Goal: Task Accomplishment & Management: Use online tool/utility

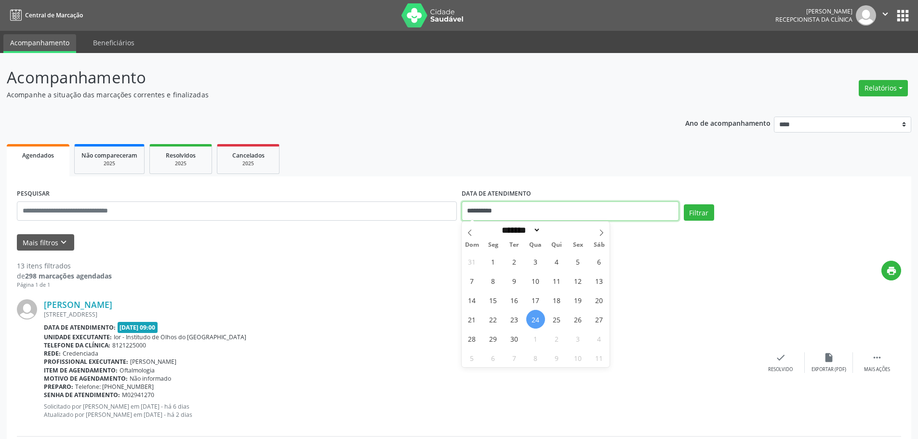
click at [657, 213] on input "**********" at bounding box center [570, 211] width 217 height 19
click at [554, 318] on span "25" at bounding box center [557, 319] width 19 height 19
type input "**********"
click at [557, 320] on span "25" at bounding box center [557, 319] width 19 height 19
click at [705, 214] on button "Filtrar" at bounding box center [699, 212] width 30 height 16
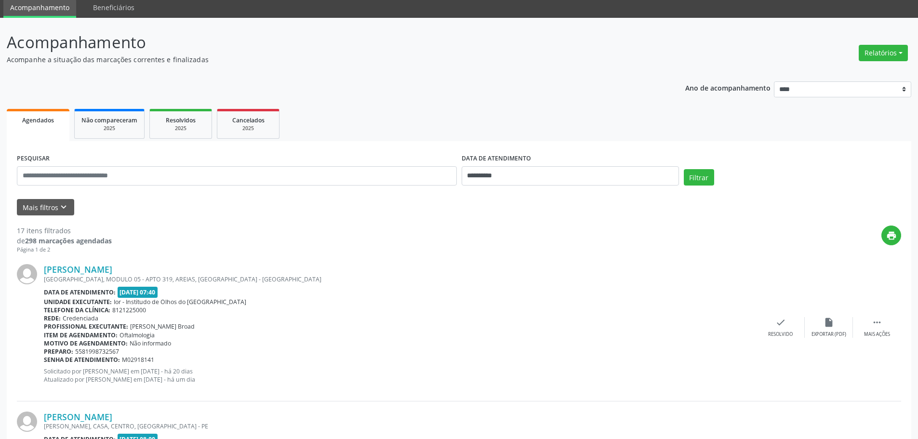
scroll to position [96, 0]
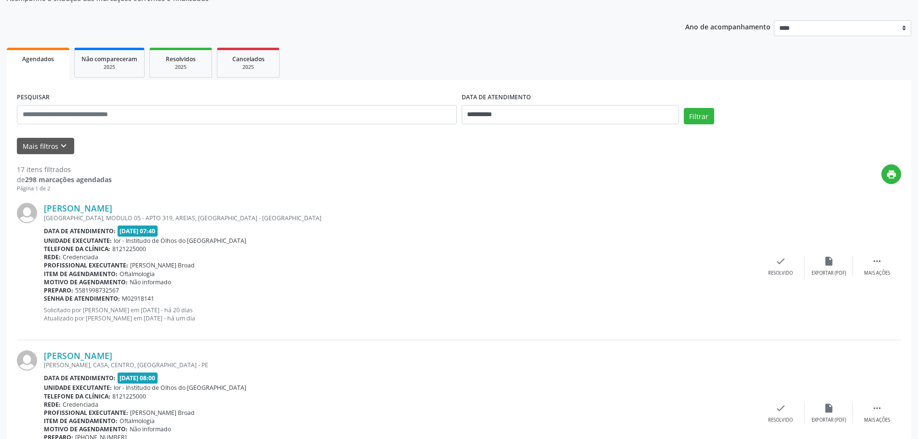
drag, startPoint x: 44, startPoint y: 202, endPoint x: 195, endPoint y: 198, distance: 151.4
click at [190, 195] on div "[PERSON_NAME] [GEOGRAPHIC_DATA], MODULO 05 - APTO 319, [GEOGRAPHIC_DATA], [GEOG…" at bounding box center [459, 266] width 885 height 147
copy link "[PERSON_NAME]"
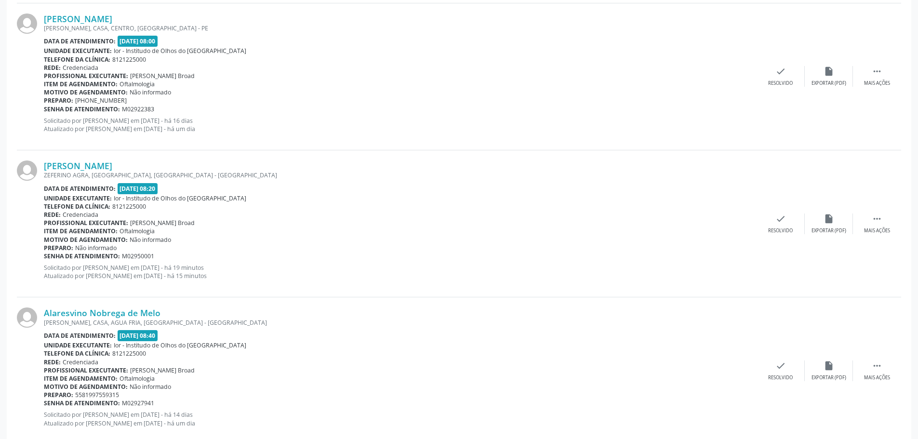
scroll to position [434, 0]
drag, startPoint x: 175, startPoint y: 311, endPoint x: 44, endPoint y: 310, distance: 130.7
click at [44, 310] on div "Alaresvino Nobrega de Melo" at bounding box center [400, 312] width 713 height 11
copy link "Alaresvino Nobrega de Melo"
click at [663, 84] on div "Item de agendamento: Oftalmologia" at bounding box center [400, 84] width 713 height 8
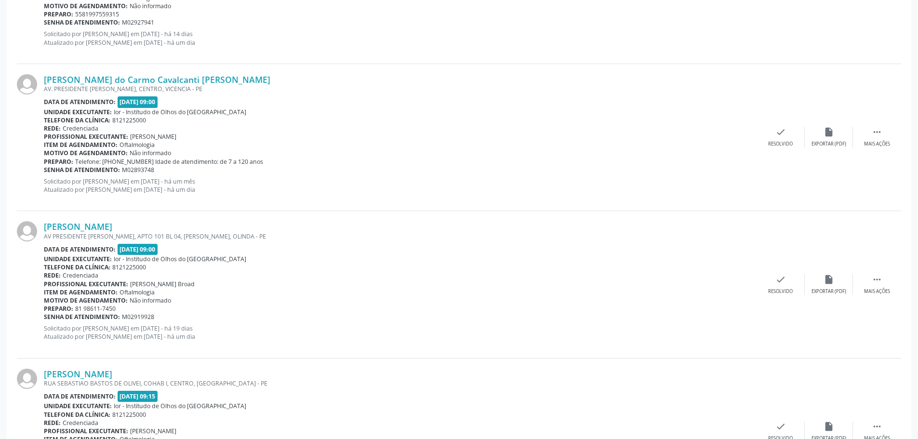
scroll to position [820, 0]
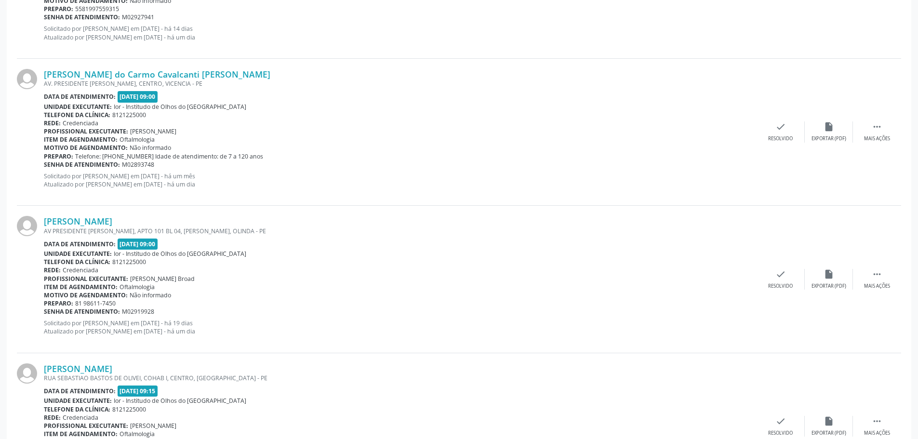
drag, startPoint x: 125, startPoint y: 222, endPoint x: 37, endPoint y: 219, distance: 88.3
click at [37, 219] on div "[PERSON_NAME] AV PRESIDENTE [PERSON_NAME], APTO 101 BL 04, [PERSON_NAME], OLIND…" at bounding box center [459, 279] width 885 height 147
copy div "[PERSON_NAME]"
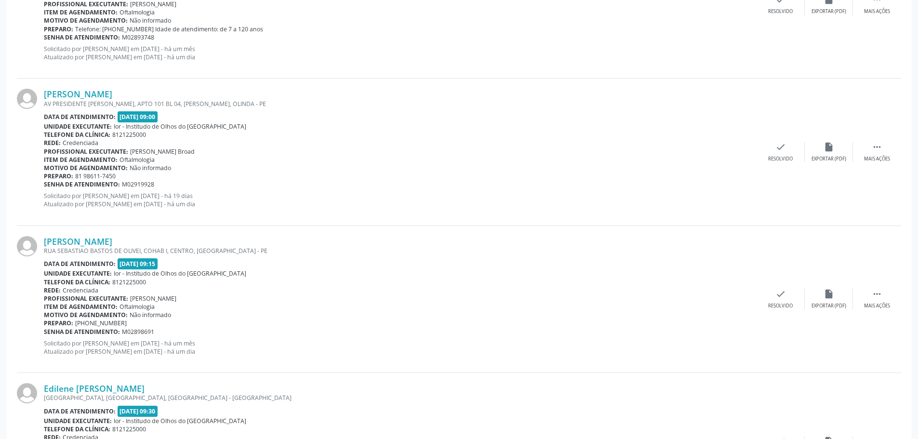
scroll to position [964, 0]
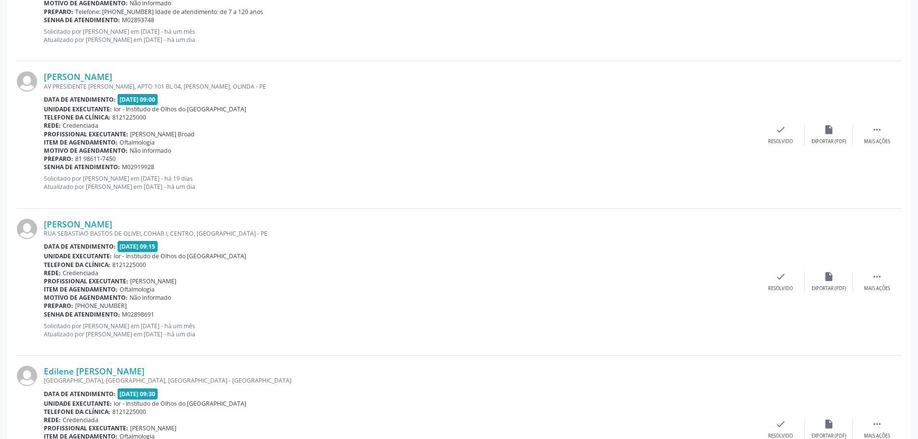
drag, startPoint x: 42, startPoint y: 226, endPoint x: 172, endPoint y: 223, distance: 129.7
click at [172, 223] on div "[PERSON_NAME] [GEOGRAPHIC_DATA], COHAB I, CENTRO, [GEOGRAPHIC_DATA] Data de ate…" at bounding box center [459, 282] width 885 height 147
copy div "[PERSON_NAME]"
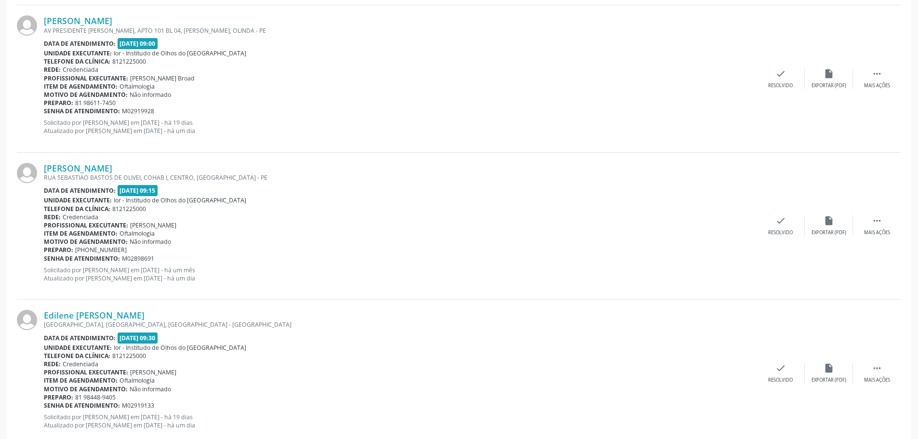
scroll to position [1109, 0]
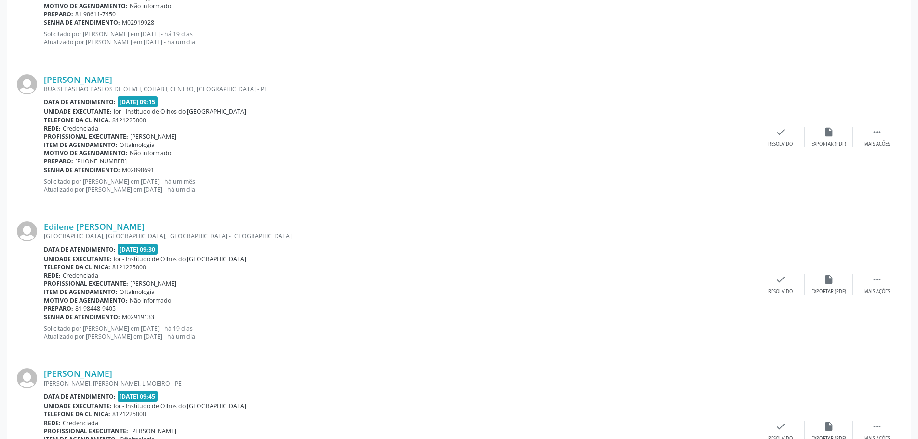
drag, startPoint x: 174, startPoint y: 227, endPoint x: 43, endPoint y: 231, distance: 130.2
click at [43, 231] on div "Edilene [PERSON_NAME] [GEOGRAPHIC_DATA], [GEOGRAPHIC_DATA], [GEOGRAPHIC_DATA] -…" at bounding box center [459, 284] width 885 height 147
copy div "Edilene [PERSON_NAME]"
click at [104, 229] on link "Edilene [PERSON_NAME]" at bounding box center [94, 226] width 101 height 11
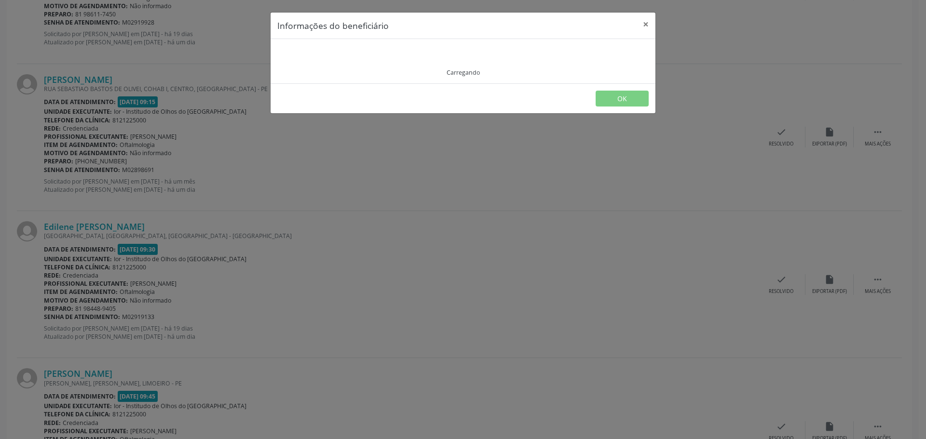
click at [103, 229] on div "Informações do beneficiário × Carregando OK" at bounding box center [463, 219] width 926 height 439
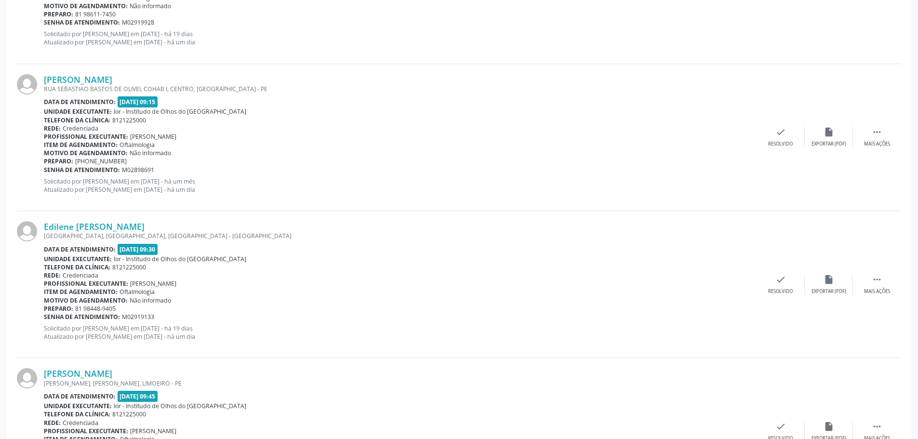
click at [102, 229] on link "Edilene [PERSON_NAME]" at bounding box center [94, 226] width 101 height 11
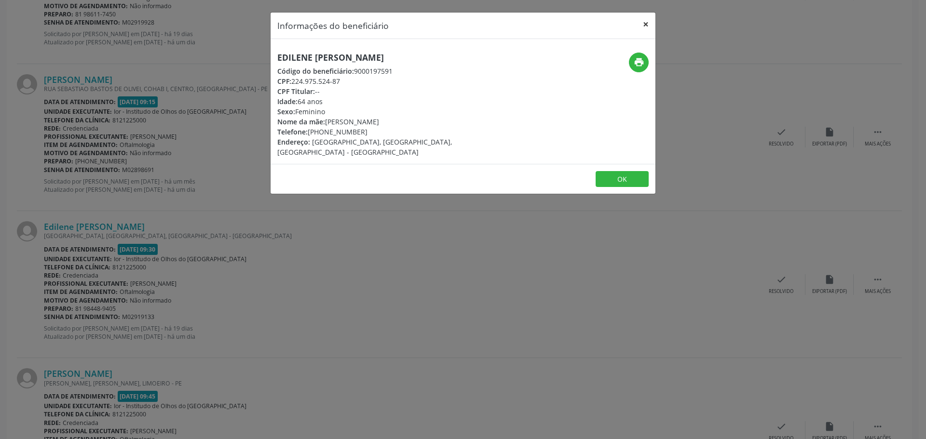
click at [647, 25] on button "×" at bounding box center [645, 25] width 19 height 24
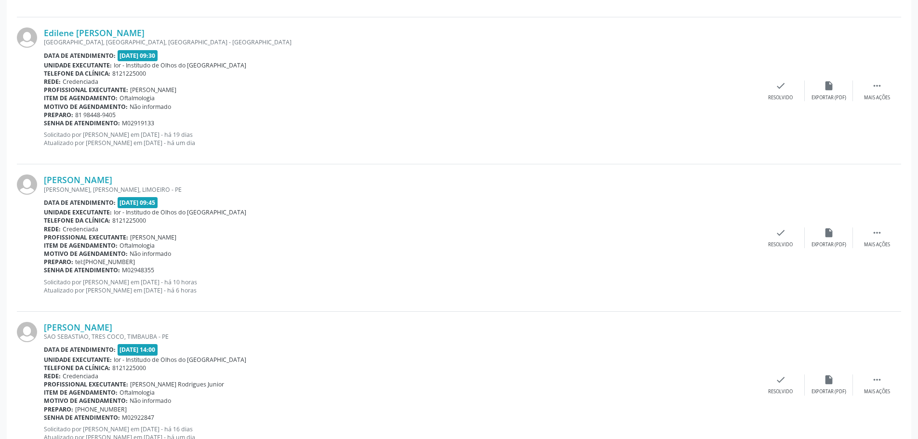
scroll to position [1302, 0]
drag, startPoint x: 172, startPoint y: 181, endPoint x: 43, endPoint y: 170, distance: 128.7
click at [43, 170] on div "[PERSON_NAME] [PERSON_NAME], [PERSON_NAME], LIMOEIRO - PE Data de atendimento: …" at bounding box center [459, 238] width 885 height 147
copy div "[PERSON_NAME]"
click at [168, 272] on div "Senha de atendimento: M02948355" at bounding box center [400, 271] width 713 height 8
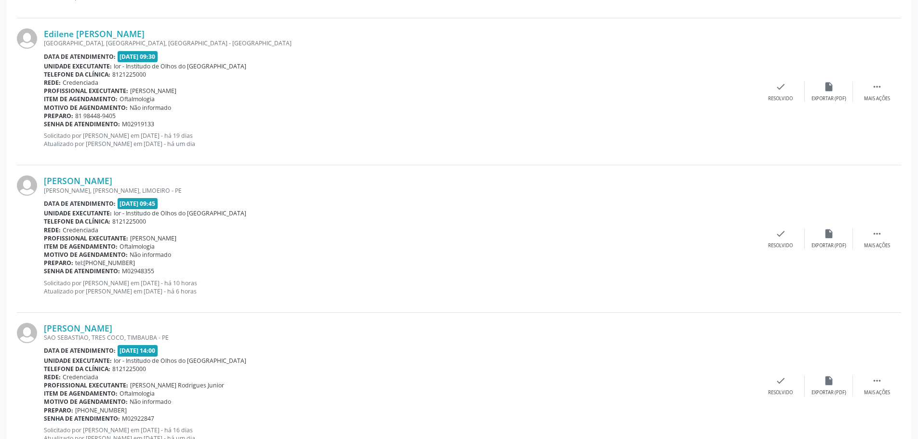
drag, startPoint x: 160, startPoint y: 271, endPoint x: 41, endPoint y: 274, distance: 118.6
click at [41, 274] on div "[PERSON_NAME] [PERSON_NAME], [PERSON_NAME], LIMOEIRO - PE Data de atendimento: …" at bounding box center [459, 238] width 885 height 147
click at [149, 274] on span "M02948355" at bounding box center [138, 271] width 32 height 8
click at [177, 260] on div "Preparo: tel:[PHONE_NUMBER]" at bounding box center [400, 263] width 713 height 8
copy div "Senha de atendimento: M02948355"
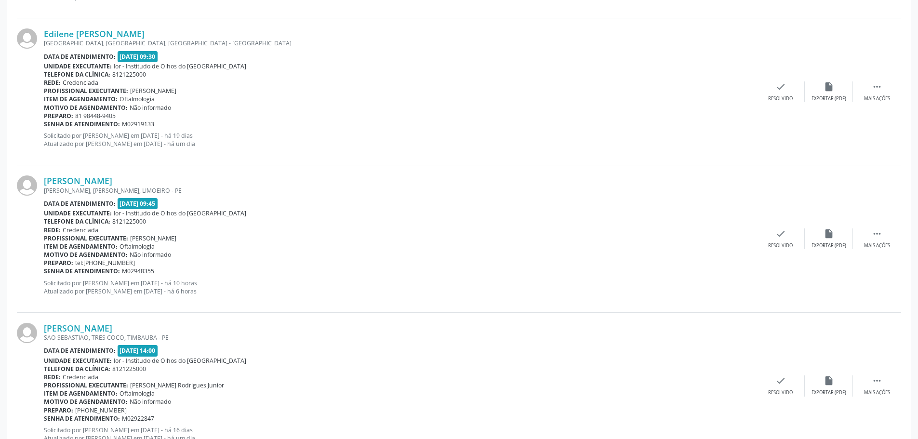
drag, startPoint x: 153, startPoint y: 270, endPoint x: 44, endPoint y: 271, distance: 109.0
click at [44, 271] on div "Senha de atendimento: M02948355" at bounding box center [400, 271] width 713 height 8
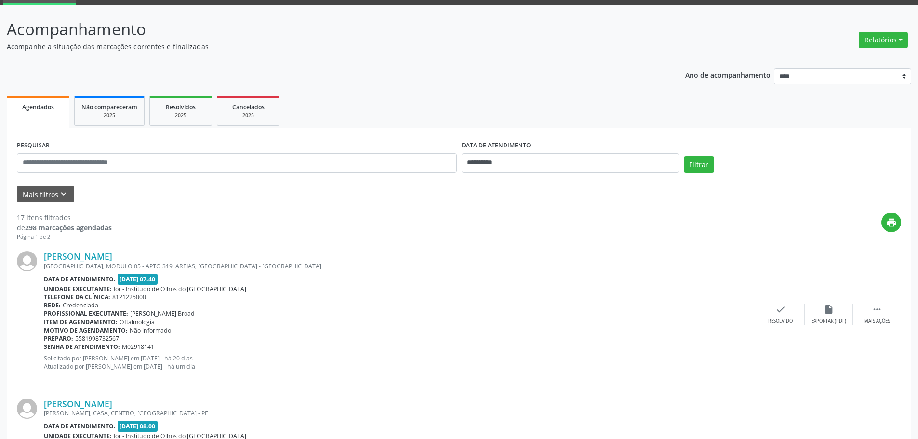
scroll to position [0, 0]
